Goal: Information Seeking & Learning: Learn about a topic

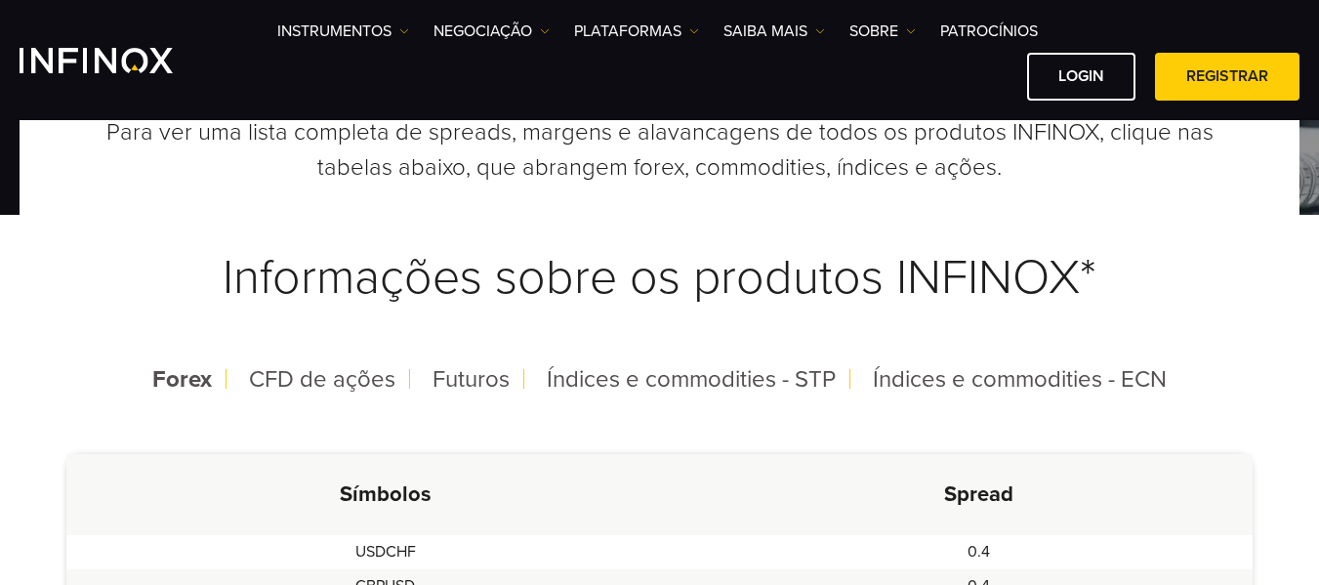
scroll to position [325, 0]
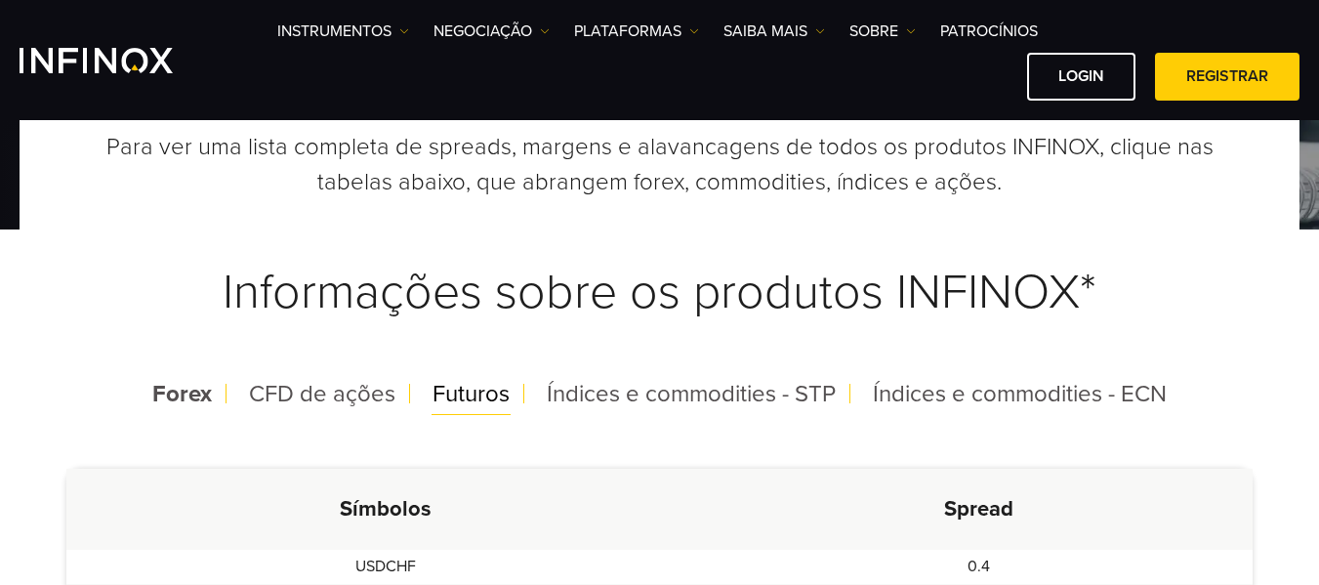
click at [489, 386] on span "Futuros" at bounding box center [471, 394] width 77 height 28
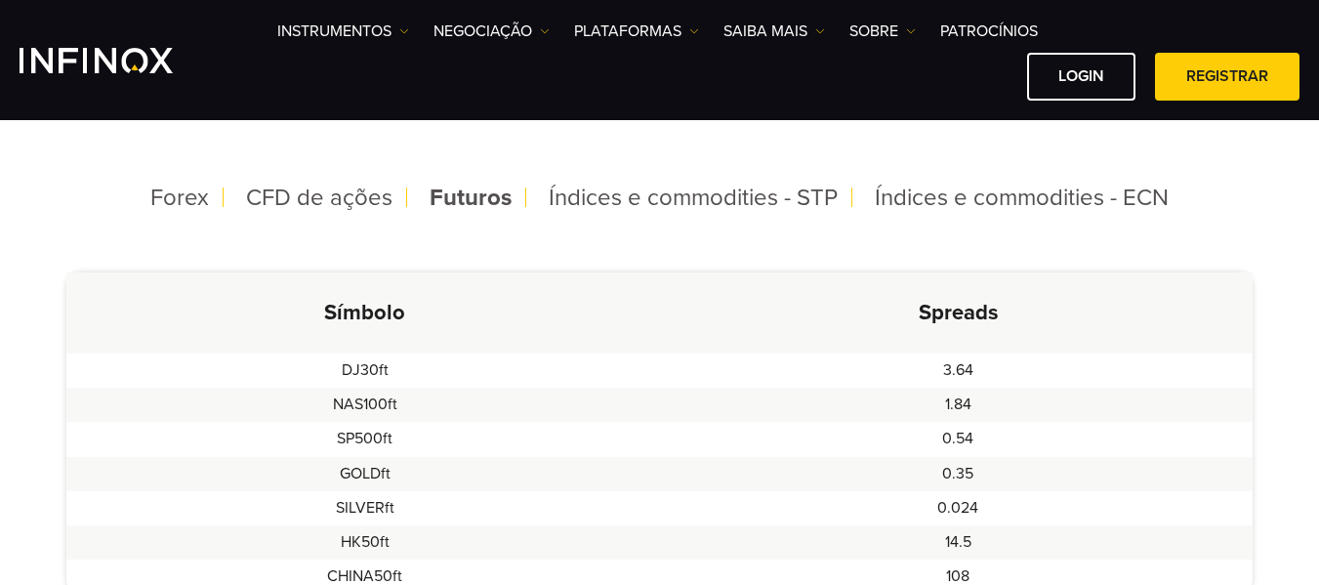
scroll to position [520, 0]
click at [648, 193] on span "Índices e commodities - STP" at bounding box center [693, 199] width 289 height 28
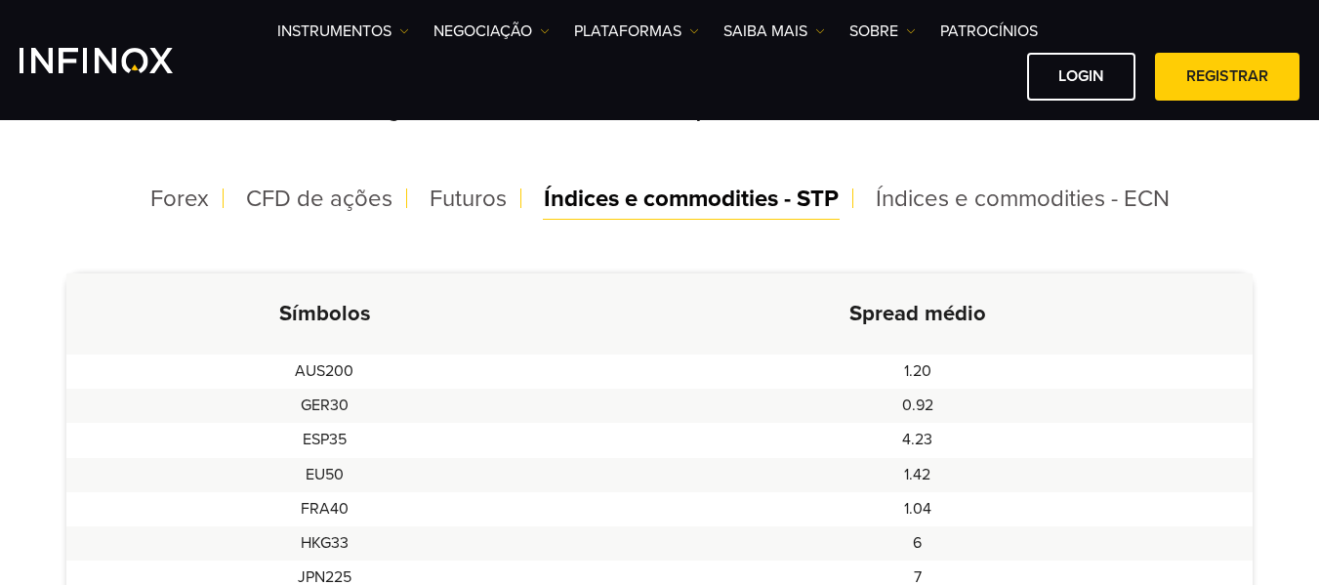
scroll to position [0, 0]
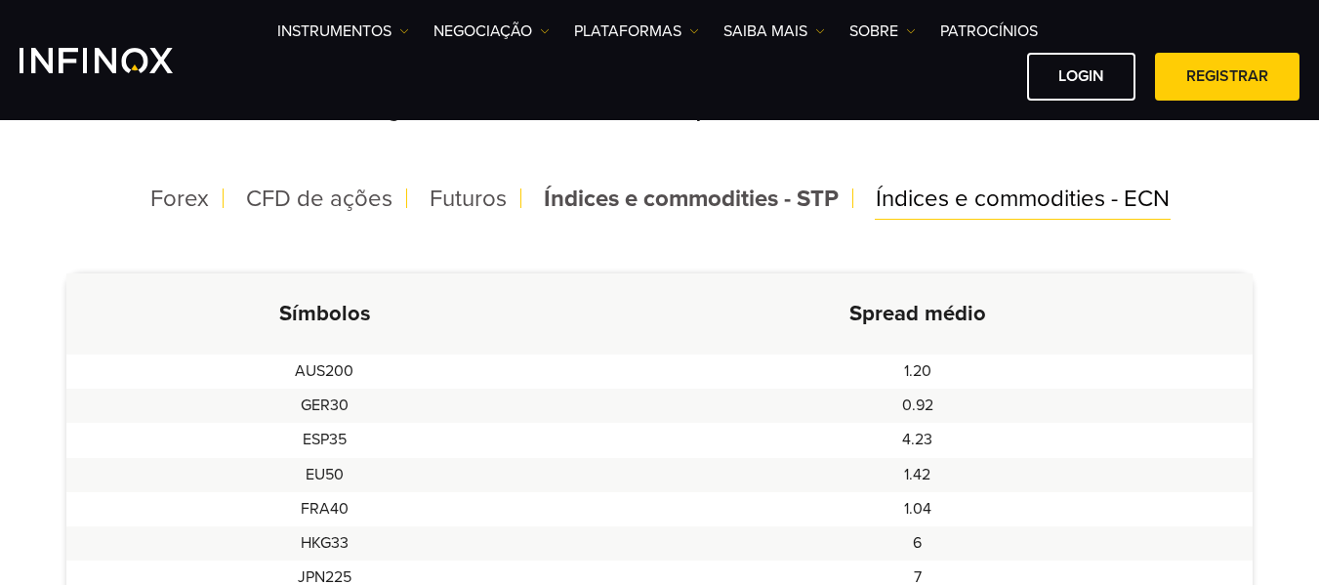
click at [932, 193] on span "Índices e commodities - ECN" at bounding box center [1023, 199] width 294 height 28
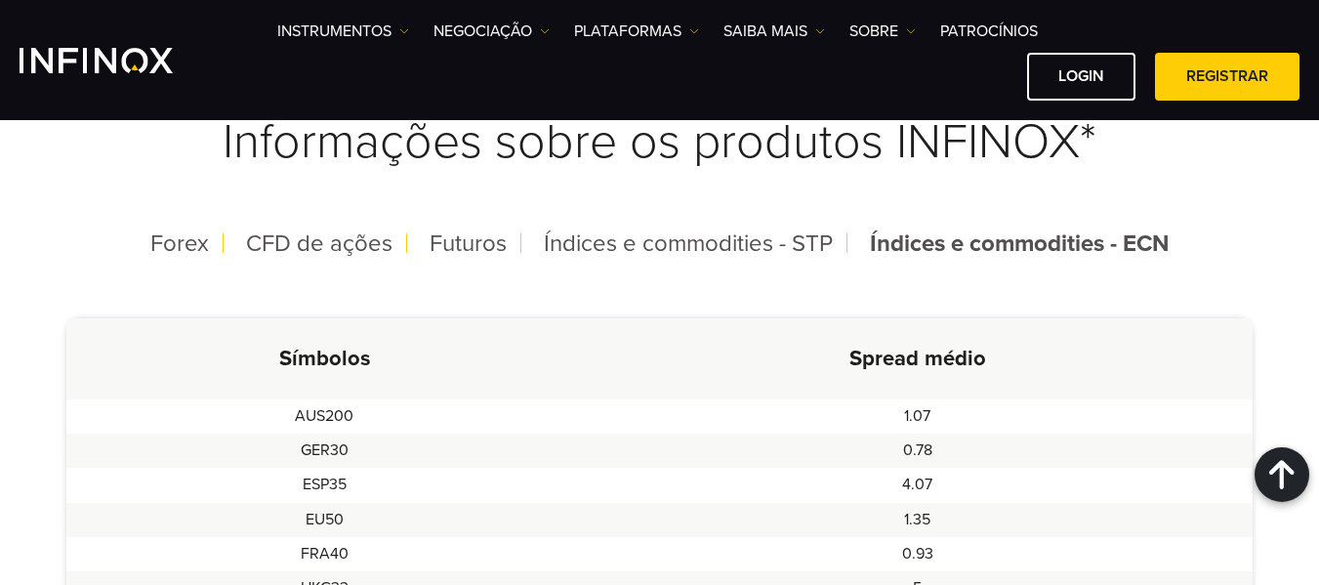
scroll to position [456, 0]
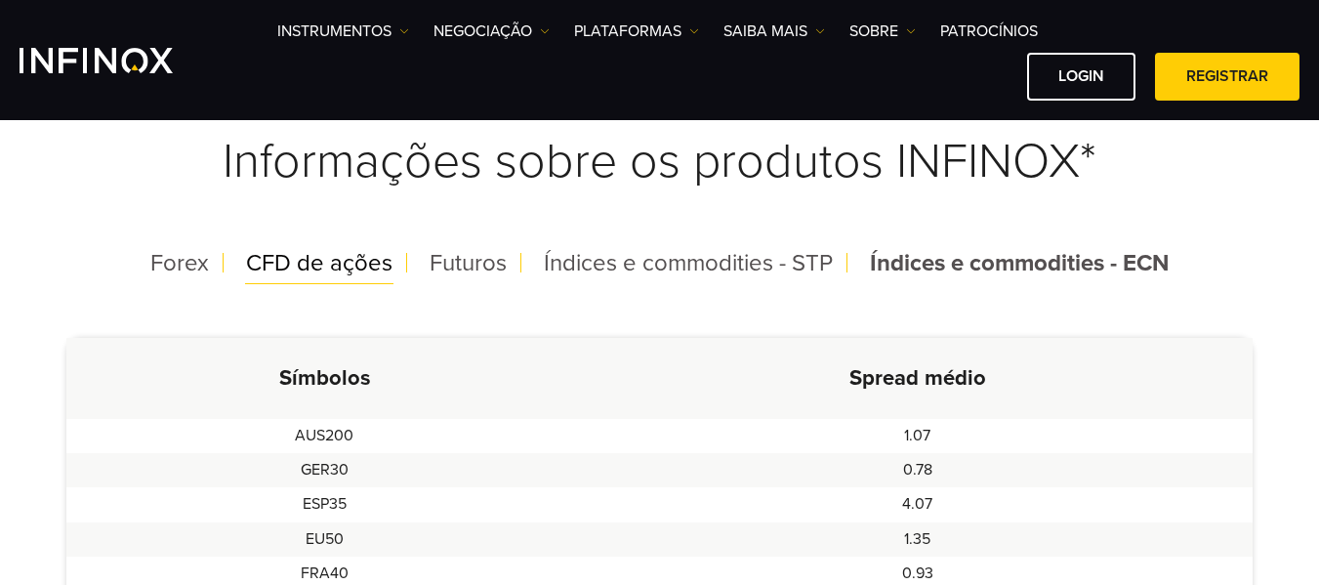
click at [329, 263] on span "CFD de ações" at bounding box center [319, 263] width 146 height 28
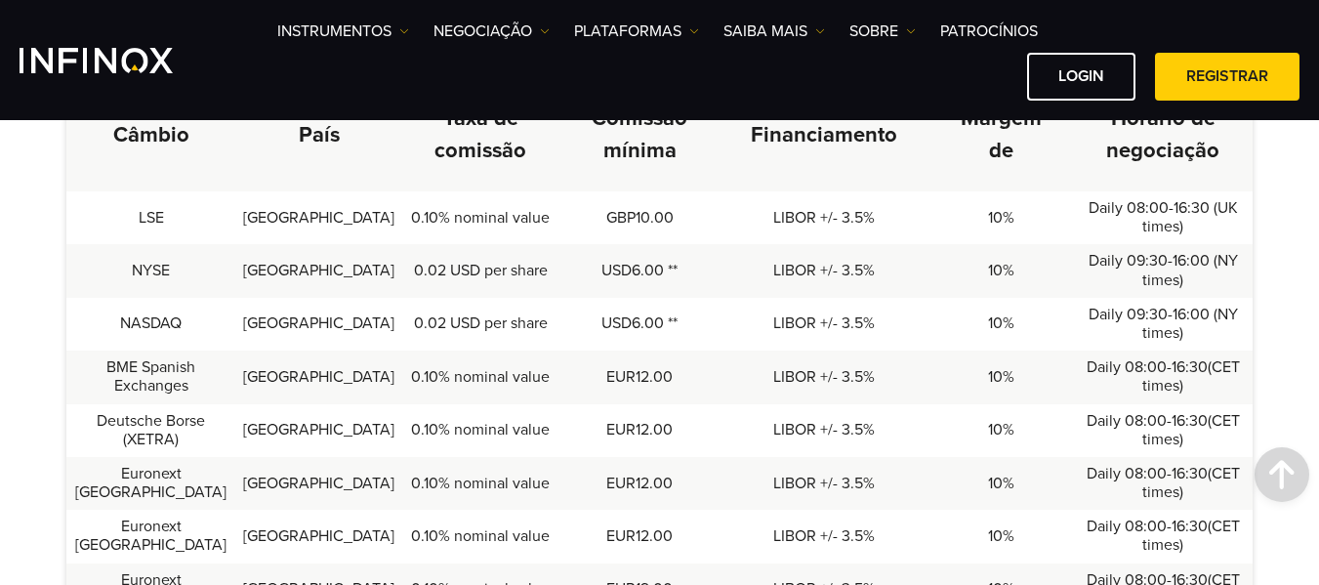
scroll to position [0, 0]
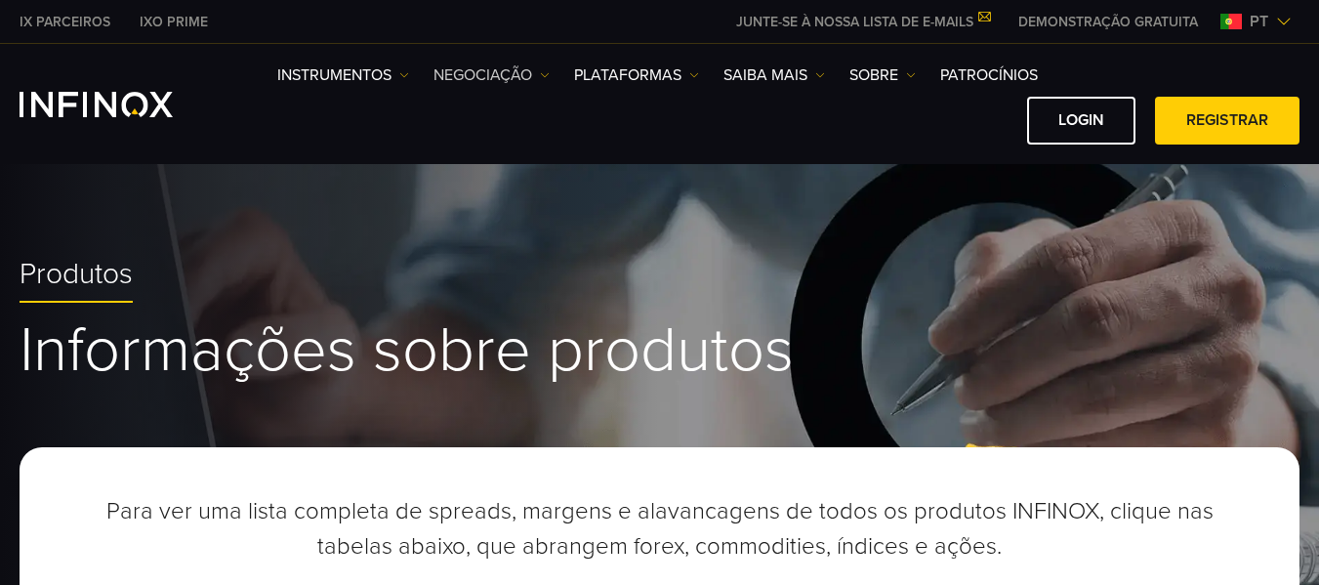
click at [541, 73] on link "NEGOCIAÇÃO" at bounding box center [492, 74] width 116 height 23
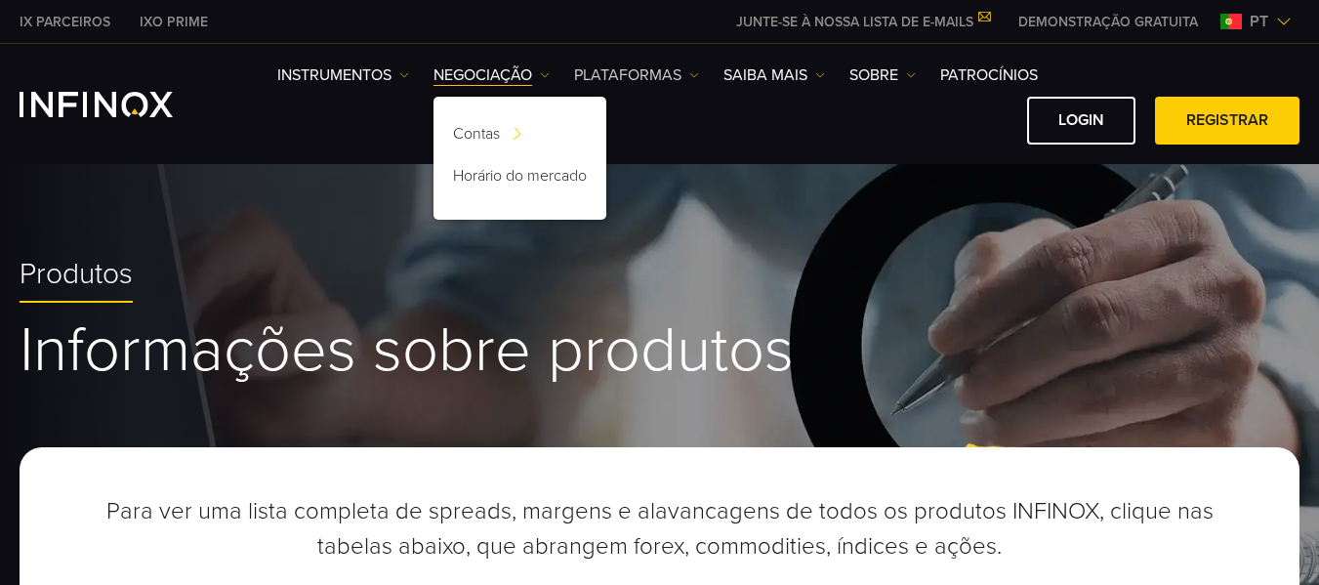
click at [697, 76] on img at bounding box center [694, 75] width 10 height 10
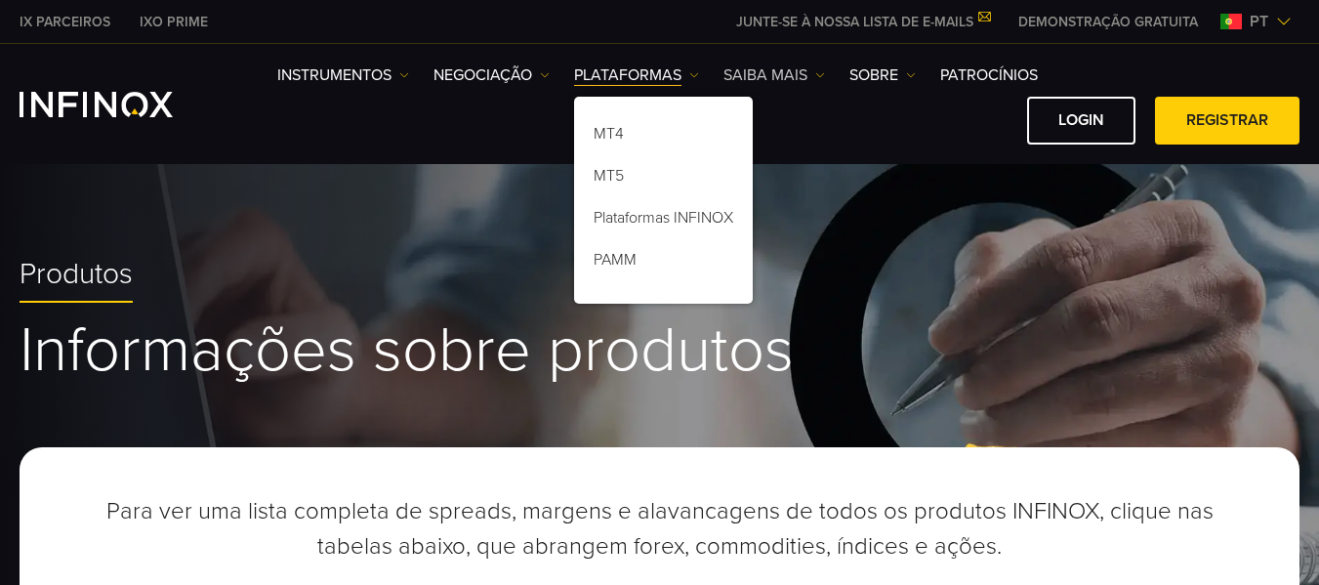
click at [819, 73] on img at bounding box center [820, 75] width 10 height 10
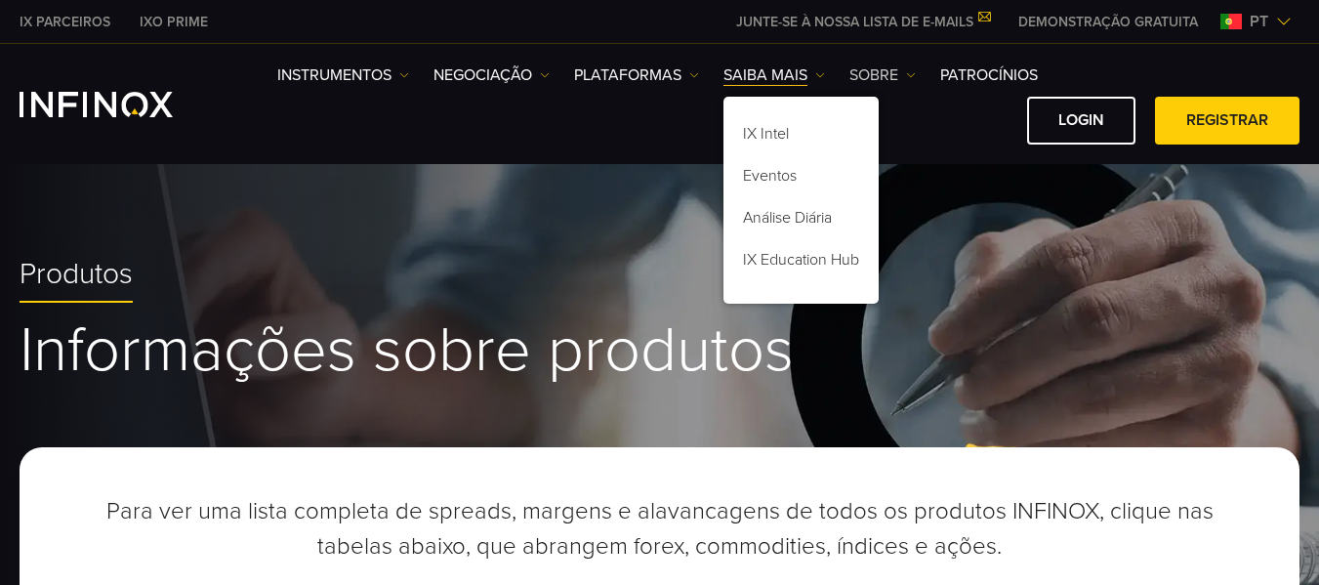
click at [913, 74] on img at bounding box center [911, 75] width 10 height 10
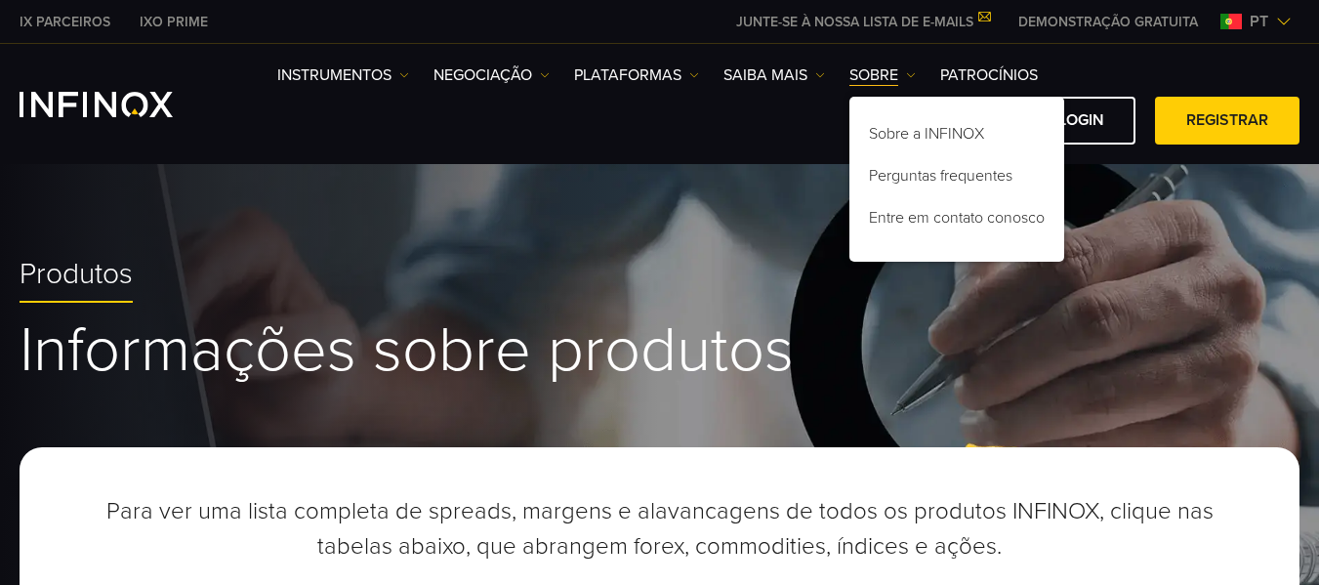
click at [1102, 186] on div "Produtos Informações sobre produtos" at bounding box center [659, 376] width 1319 height 435
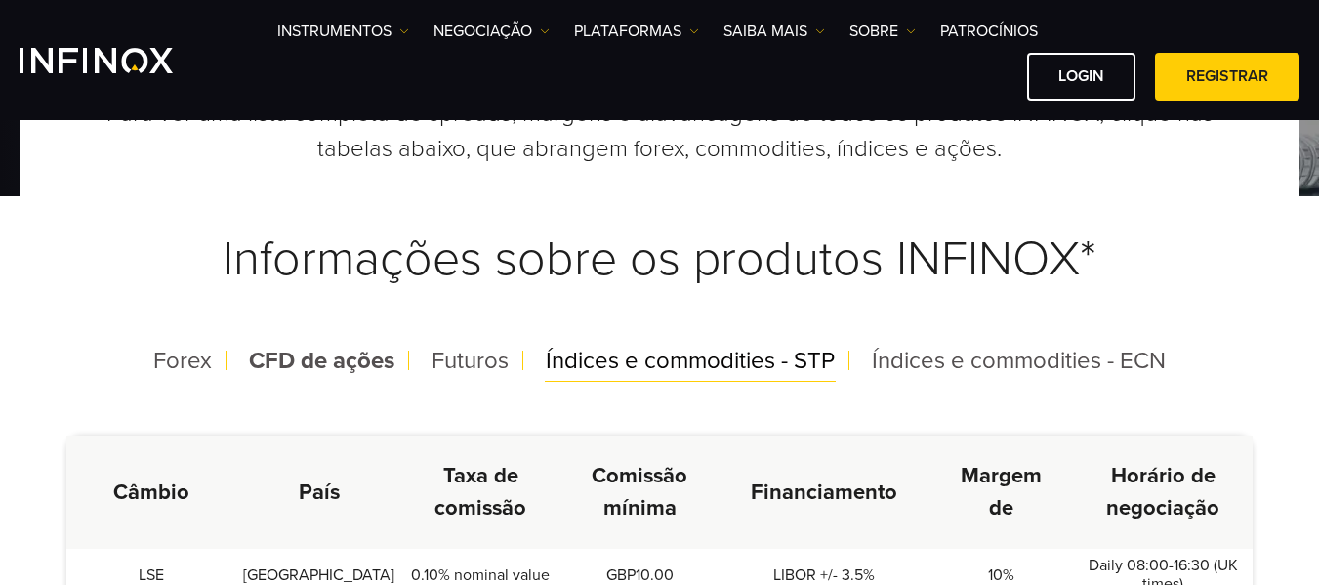
click at [722, 353] on span "Índices e commodities - STP" at bounding box center [690, 361] width 289 height 28
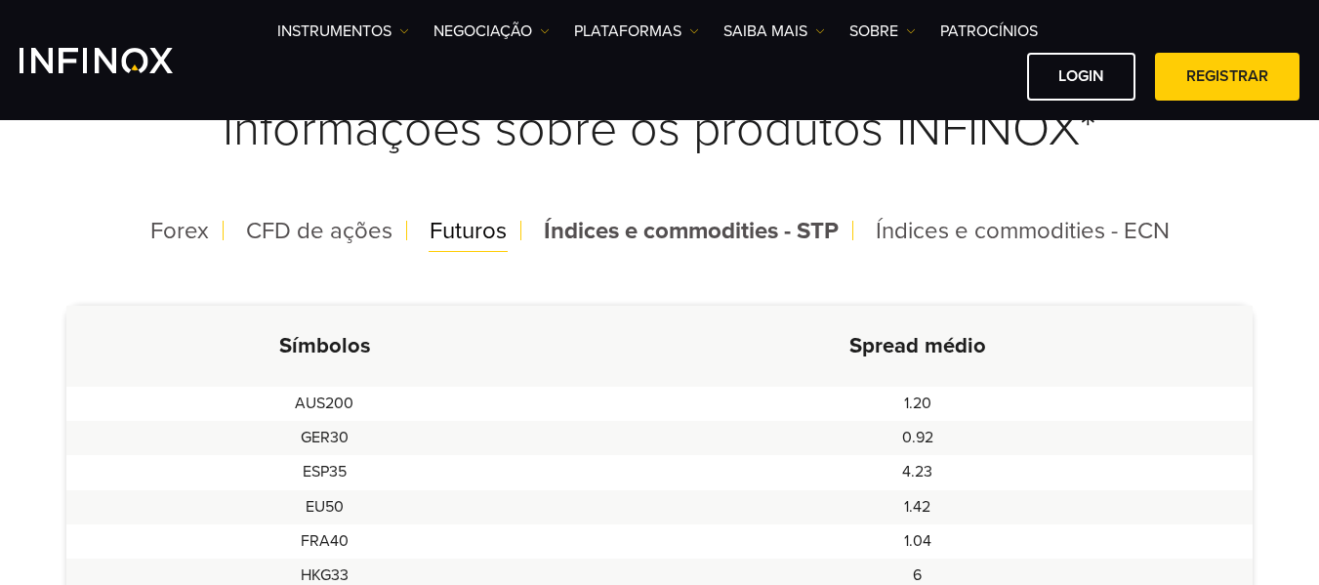
click at [481, 245] on div "Futuros" at bounding box center [468, 231] width 108 height 51
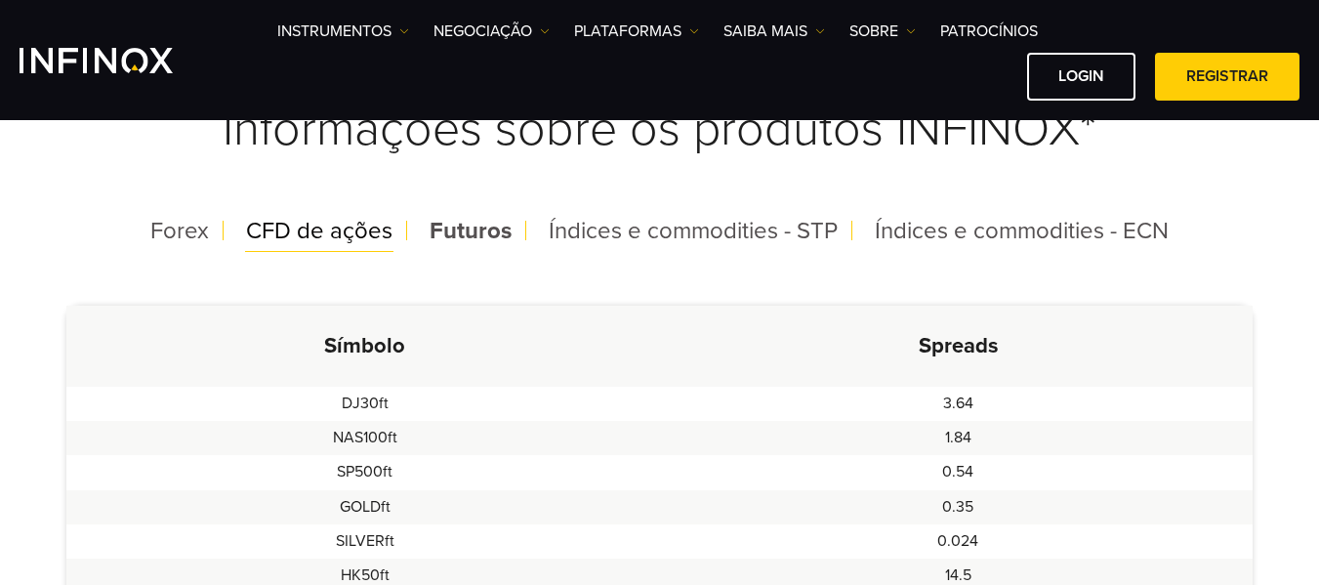
click at [354, 243] on span "CFD de ações" at bounding box center [319, 231] width 146 height 28
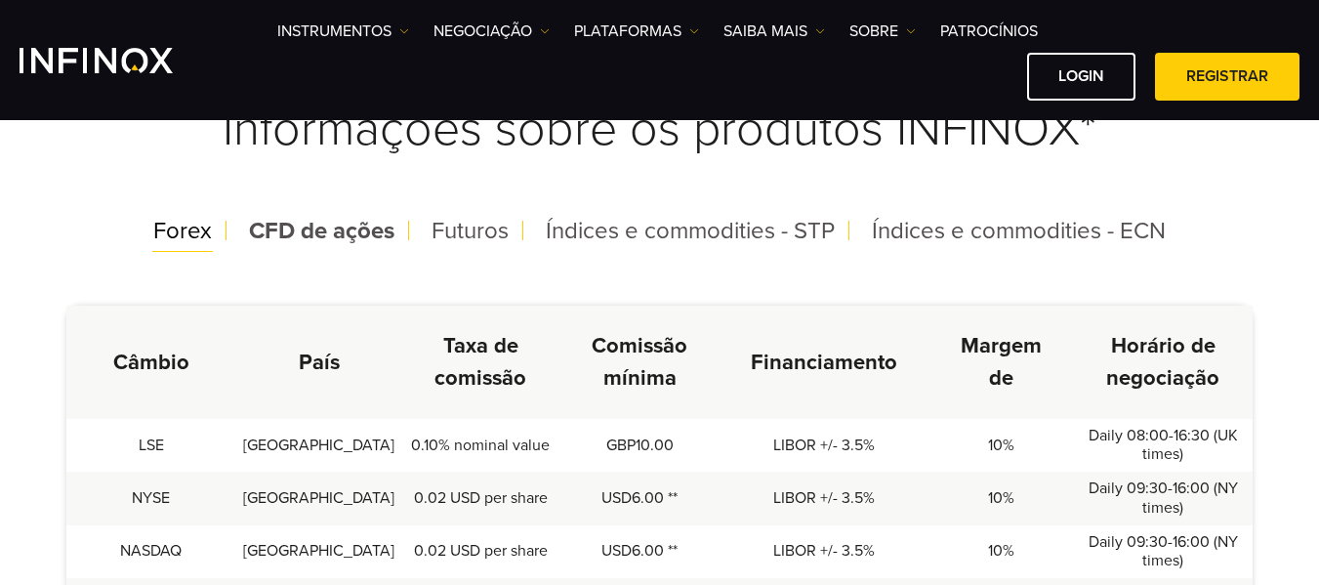
click at [208, 223] on span "Forex" at bounding box center [182, 231] width 59 height 28
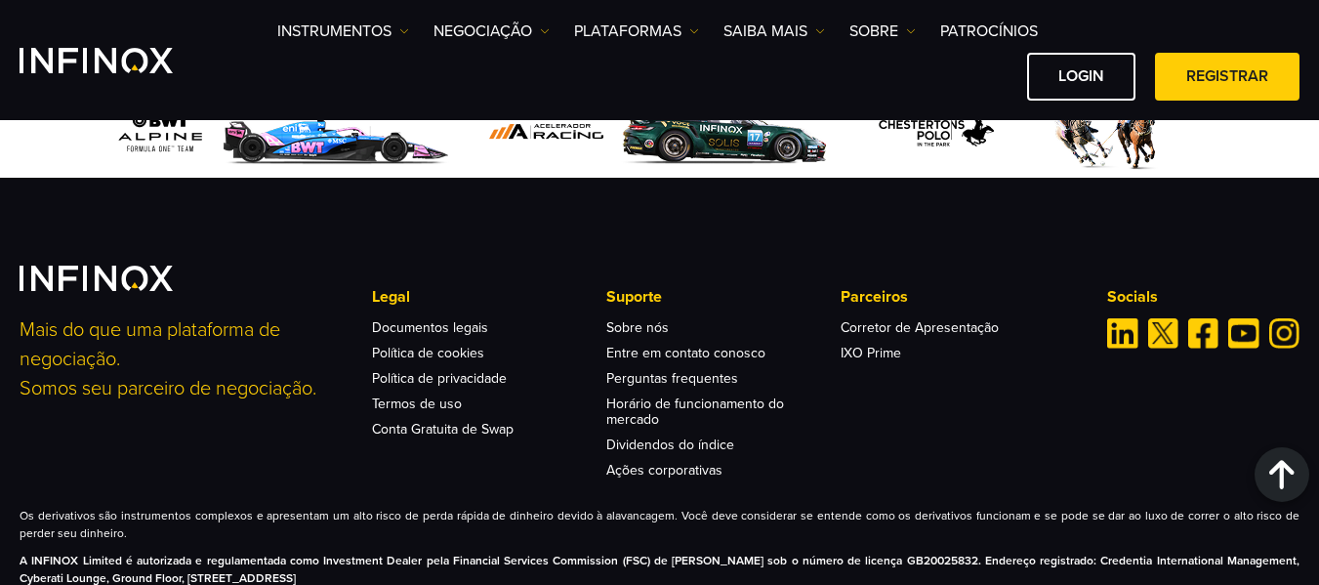
scroll to position [3222, 0]
